Goal: Transaction & Acquisition: Purchase product/service

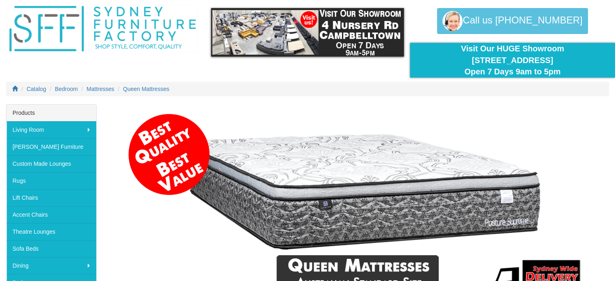
scroll to position [40, 0]
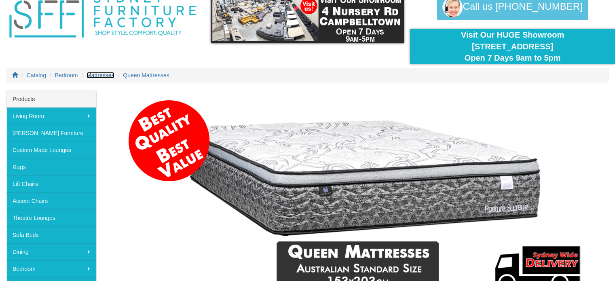
click at [102, 73] on span "Mattresses" at bounding box center [101, 75] width 28 height 6
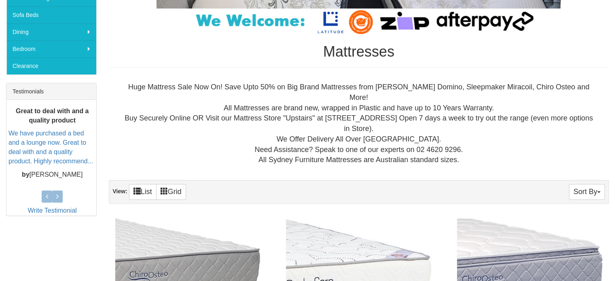
scroll to position [364, 0]
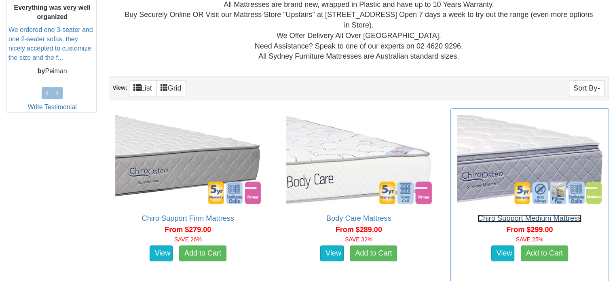
click at [528, 214] on link "Chiro Support Medium Mattress" at bounding box center [530, 218] width 104 height 8
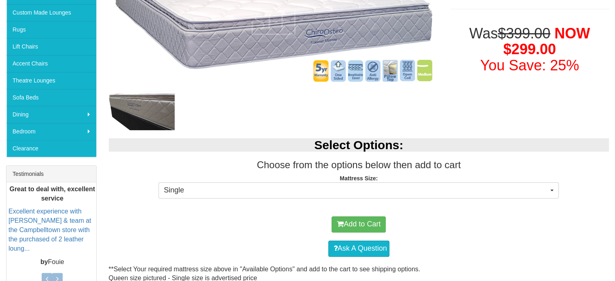
scroll to position [202, 0]
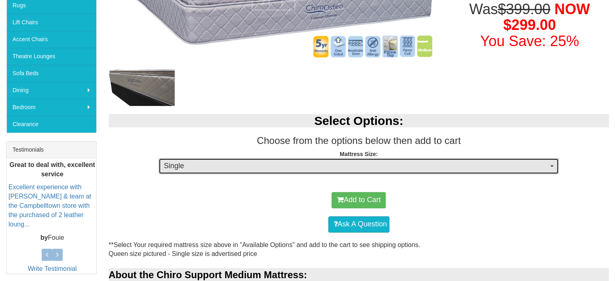
click at [275, 164] on span "Single" at bounding box center [356, 166] width 385 height 11
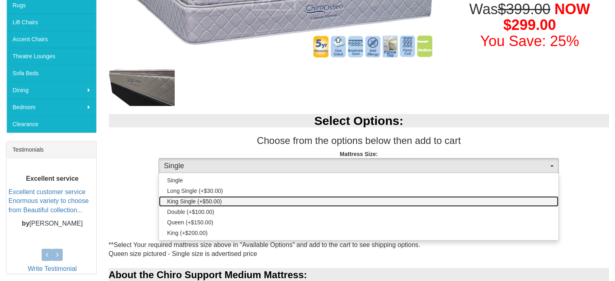
click at [228, 201] on link "King Single (+$50.00)" at bounding box center [359, 201] width 400 height 11
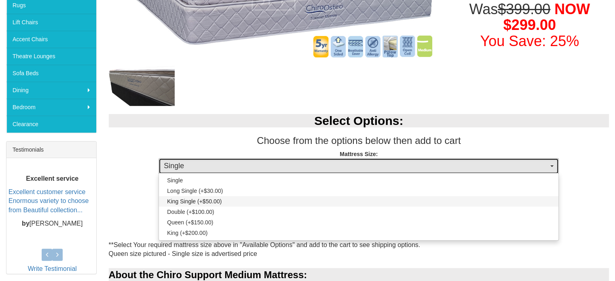
select select "187"
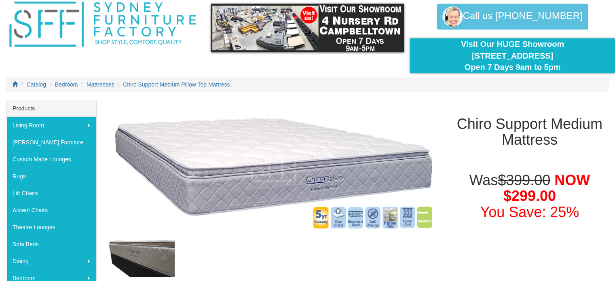
scroll to position [0, 0]
